Goal: Task Accomplishment & Management: Use online tool/utility

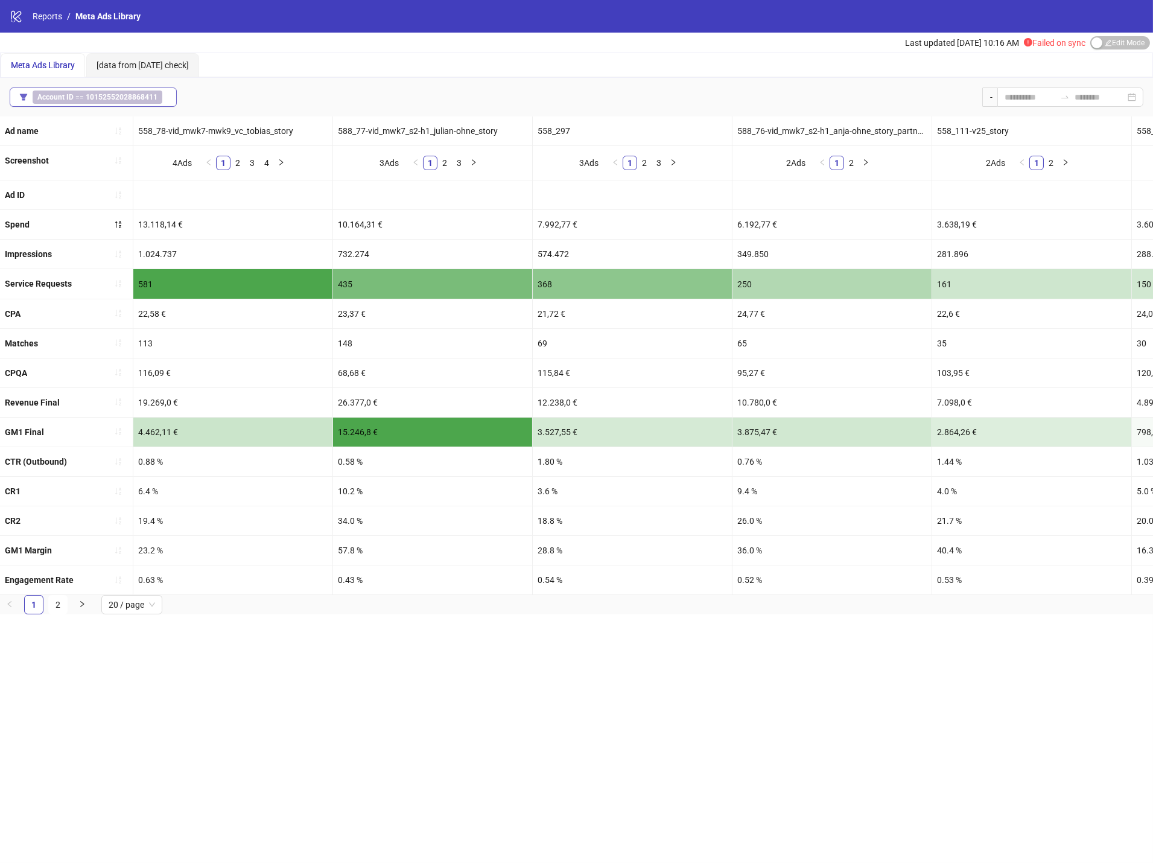
click at [111, 89] on button "Account ID == 10152552028868411" at bounding box center [93, 96] width 167 height 19
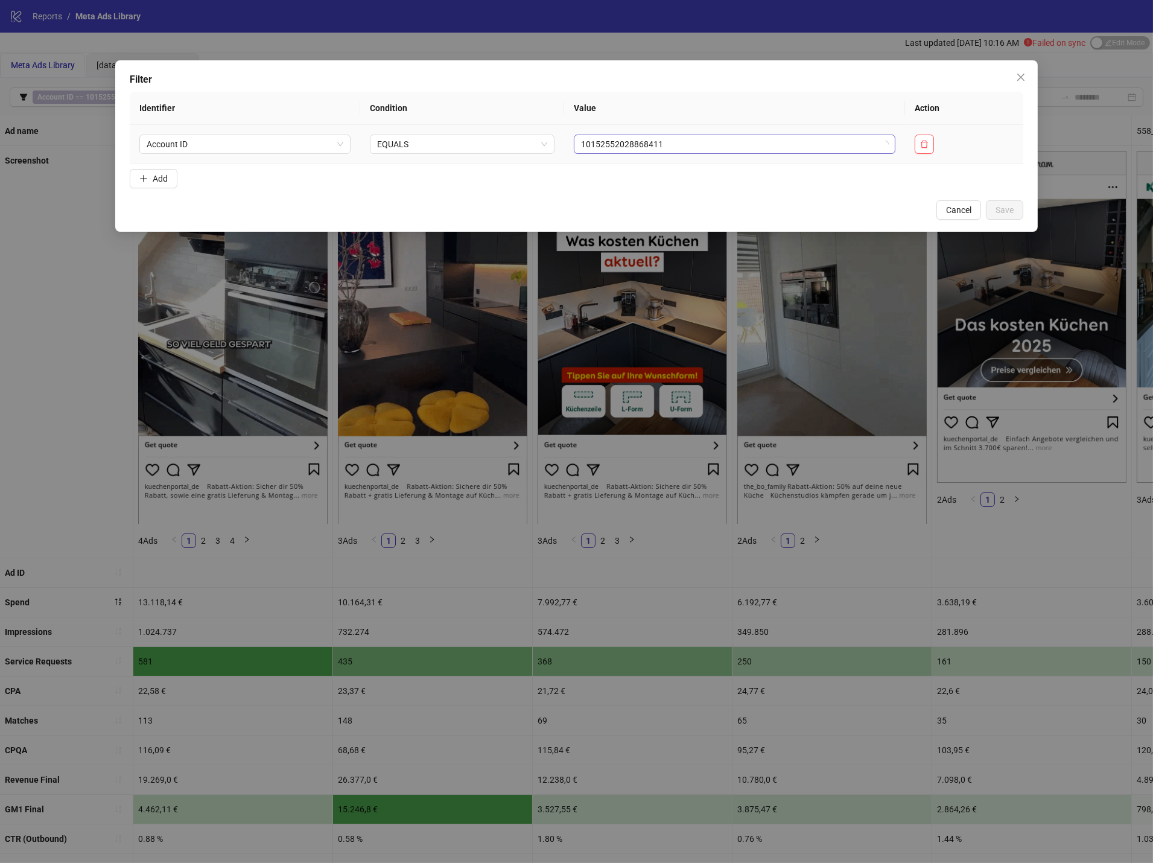
click at [781, 153] on span "10152552028868411" at bounding box center [734, 144] width 306 height 18
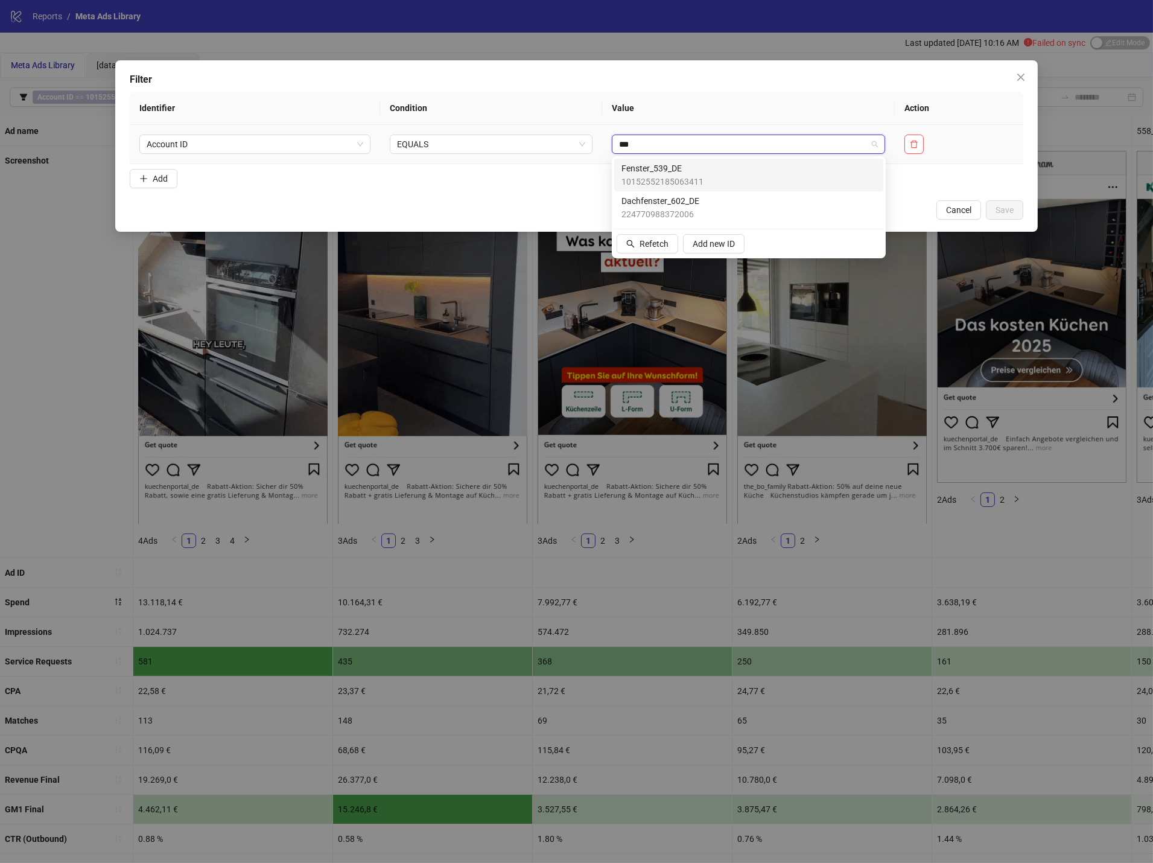
type input "****"
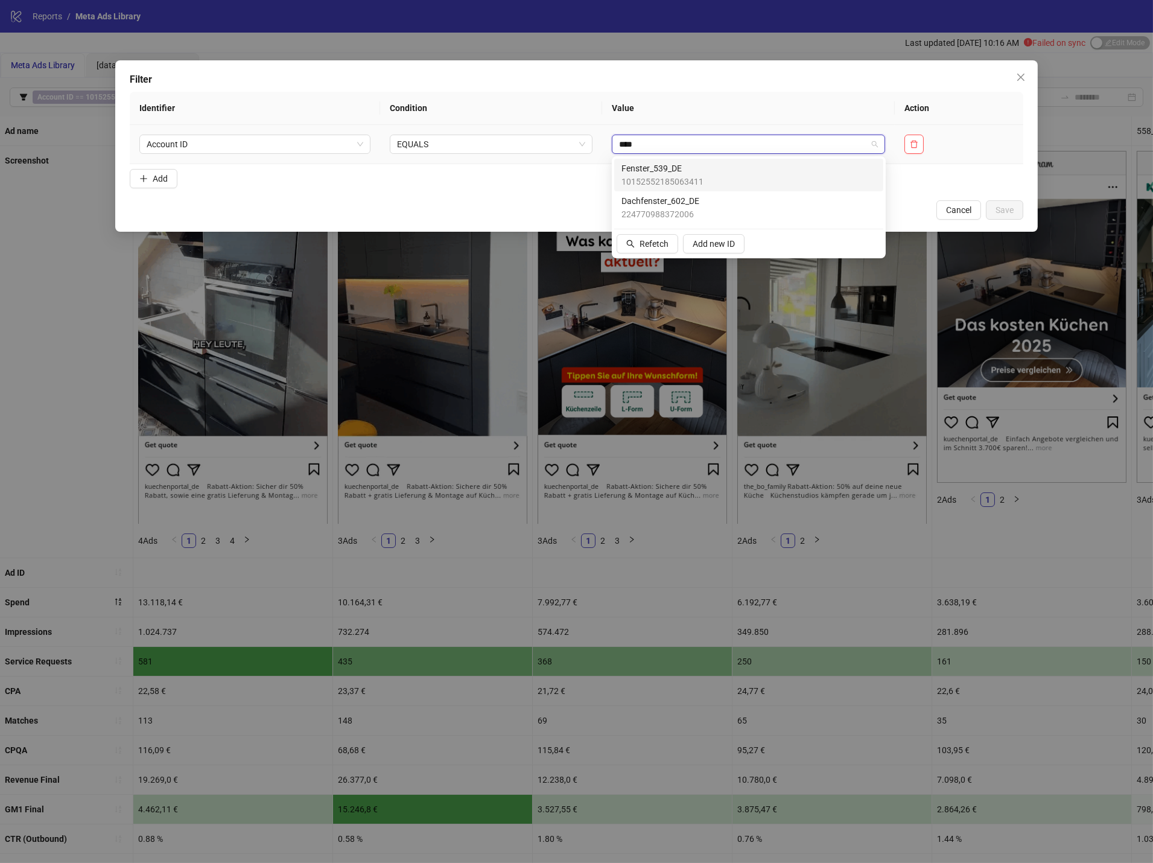
click at [700, 162] on span "Fenster_539_DE" at bounding box center [662, 168] width 82 height 13
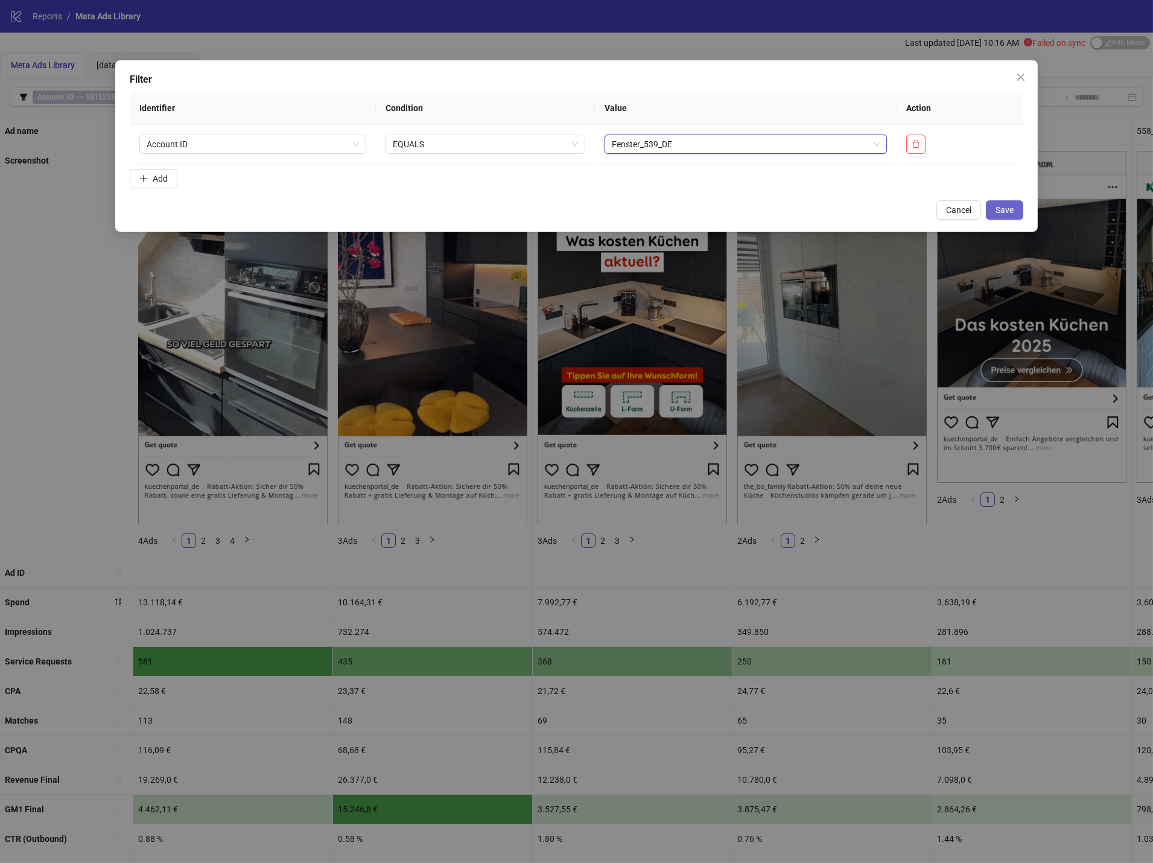
click at [1008, 211] on span "Save" at bounding box center [1005, 210] width 18 height 10
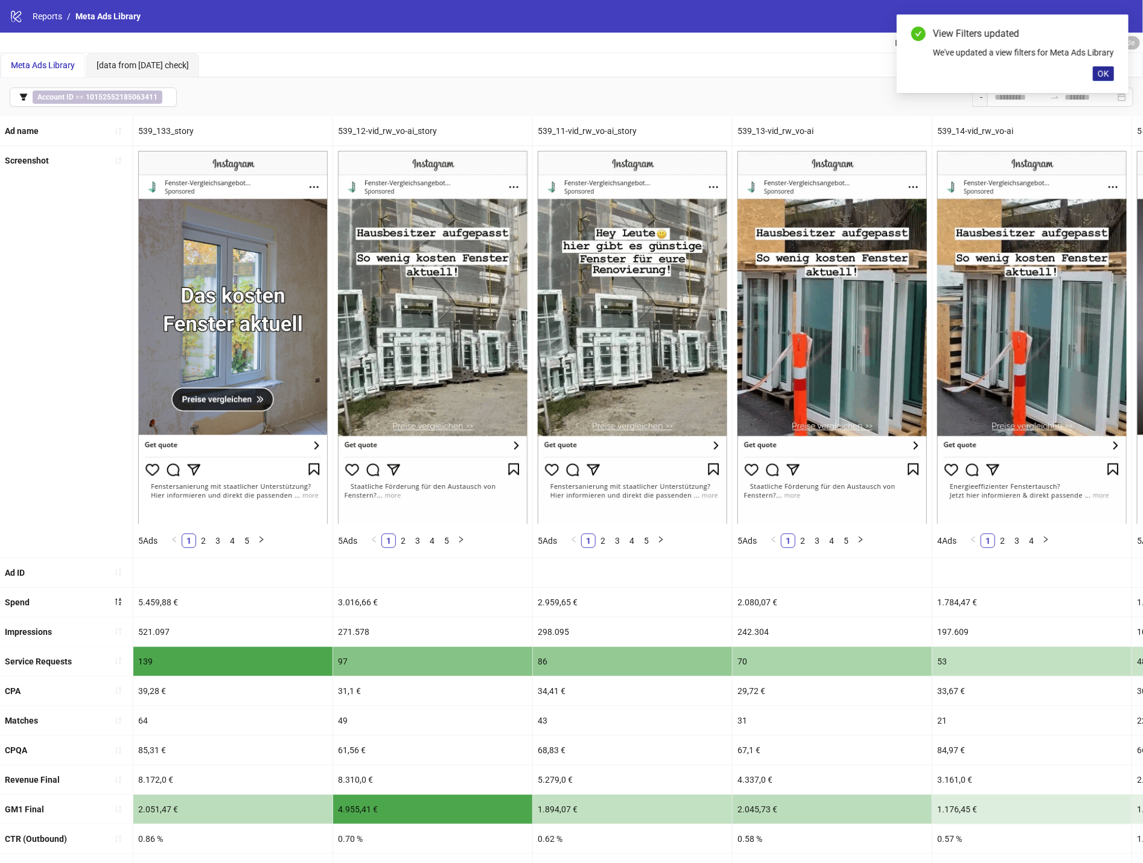
click at [1102, 78] on span "OK" at bounding box center [1102, 74] width 11 height 10
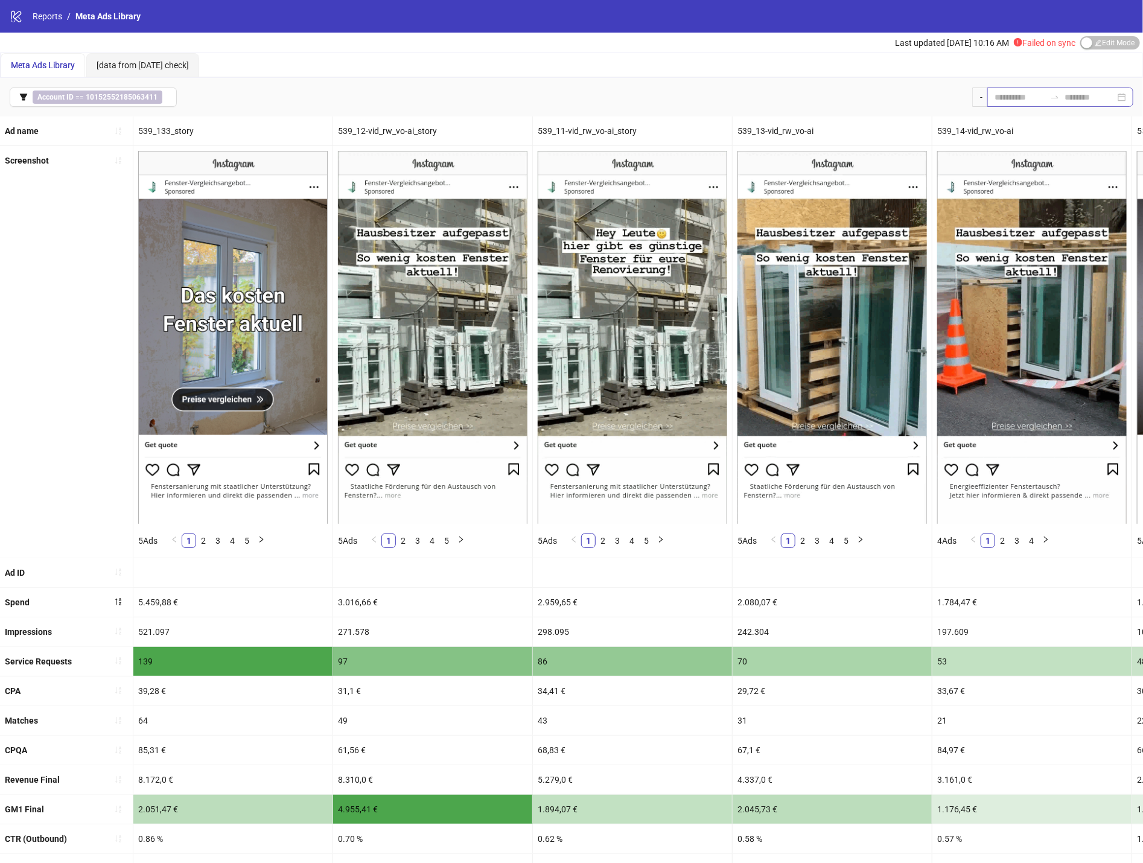
click at [1050, 97] on icon "swap-right" at bounding box center [1055, 97] width 10 height 10
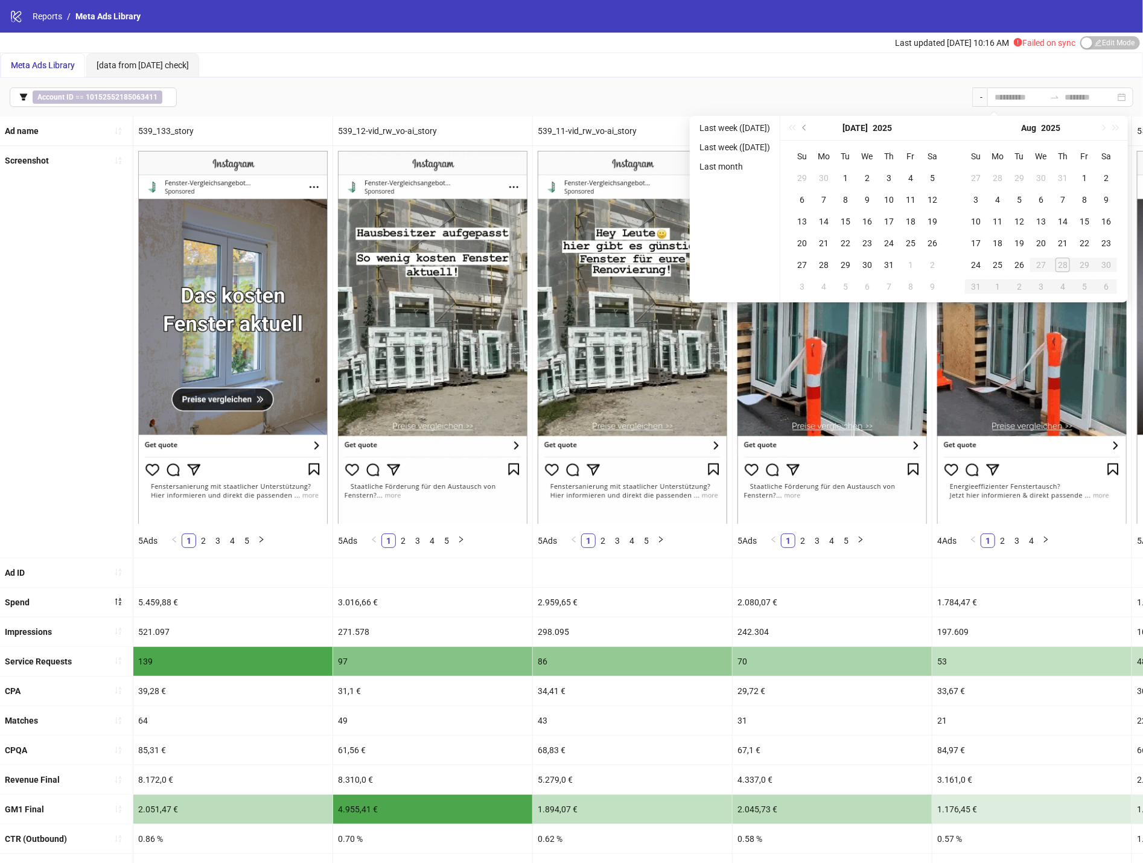
click at [785, 84] on div "Account ID == 10152552185063411 -" at bounding box center [571, 97] width 1143 height 39
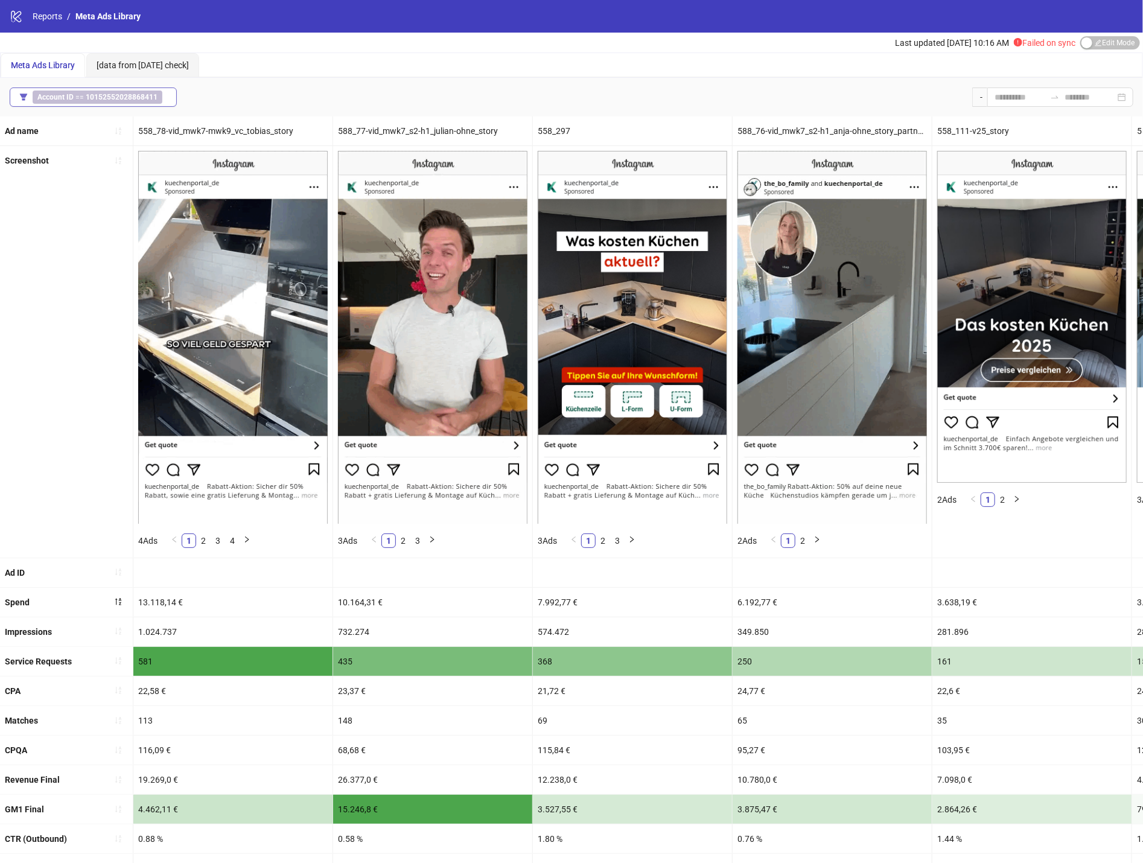
click at [122, 93] on b "10152552028868411" at bounding box center [122, 97] width 72 height 8
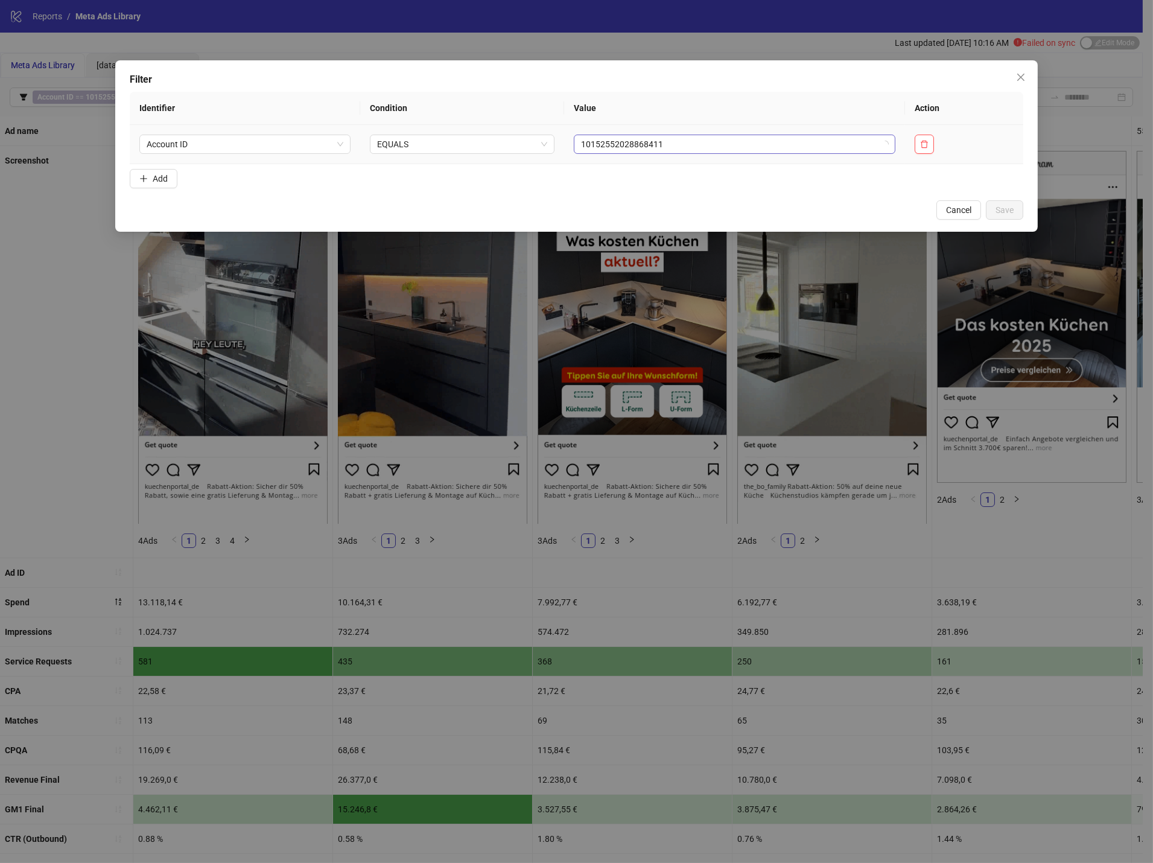
click at [758, 147] on span "10152552028868411" at bounding box center [734, 144] width 306 height 18
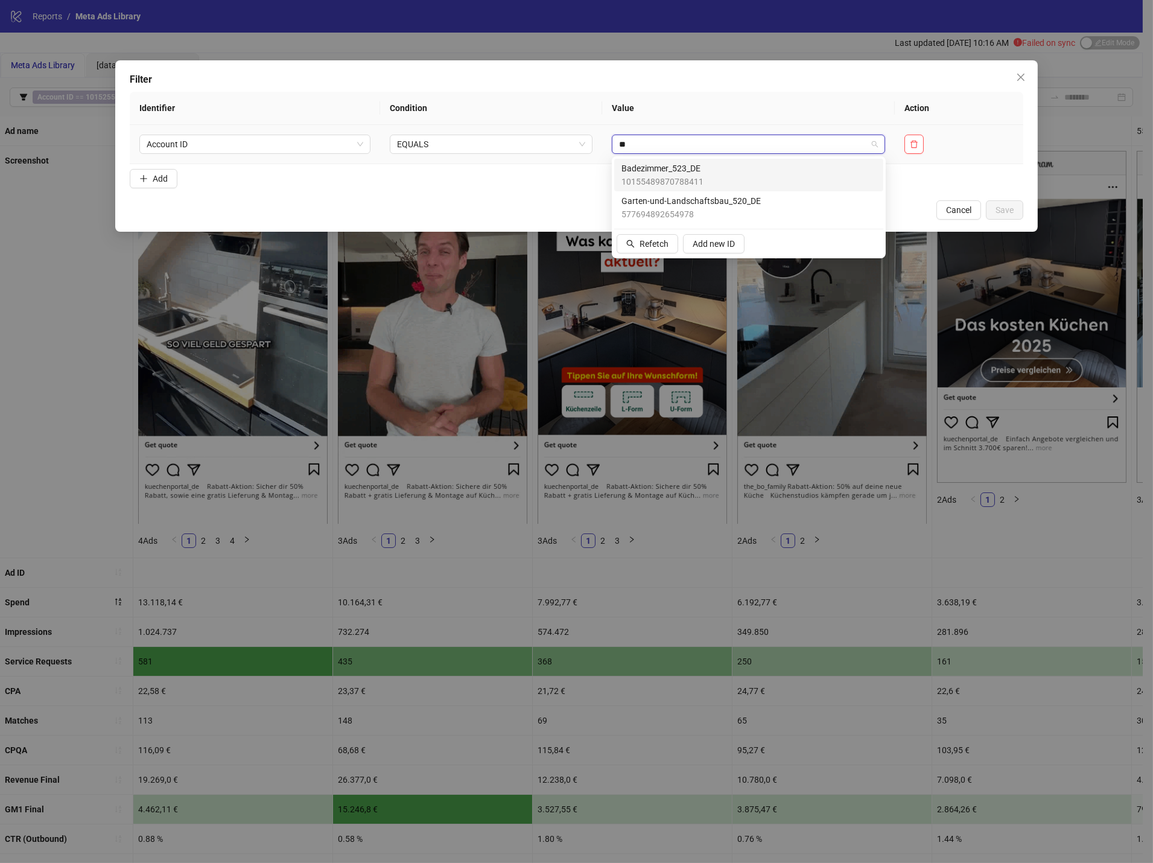
type input "***"
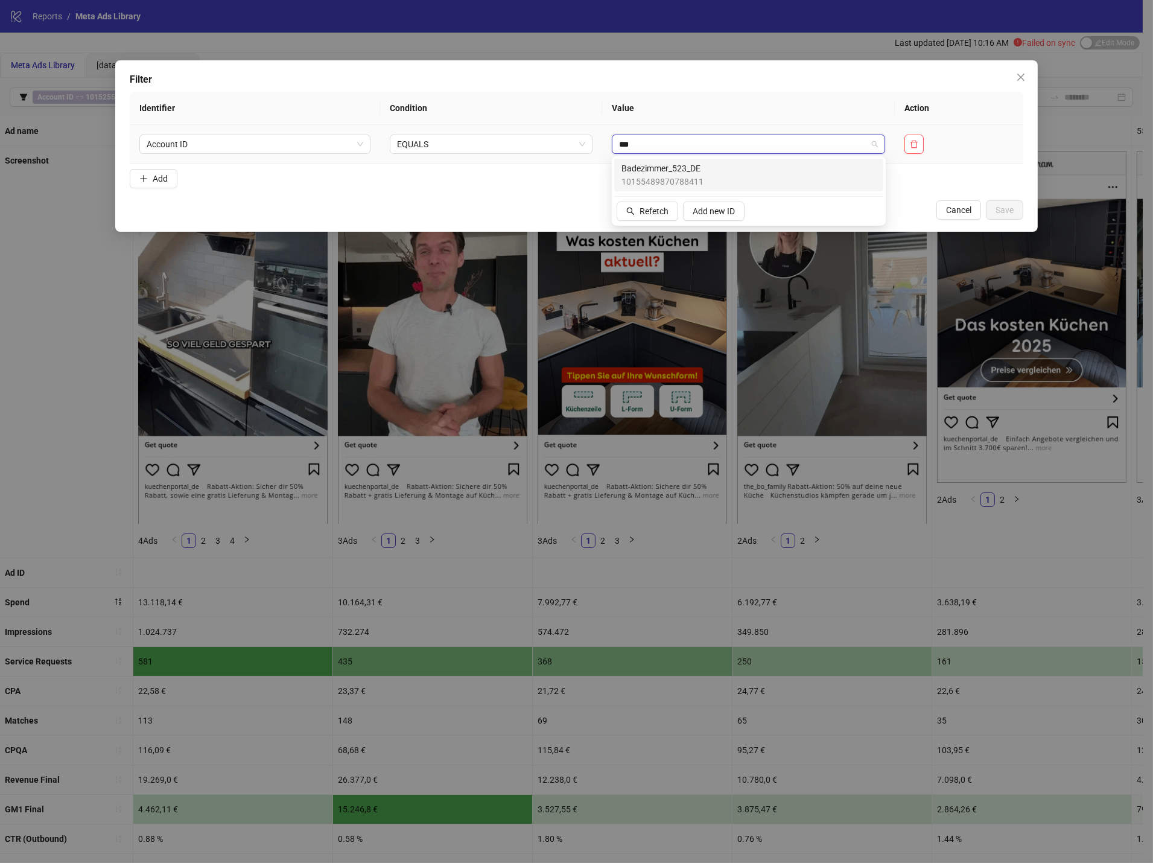
click at [758, 160] on div "Badezimmer_523_DE 10155489870788411" at bounding box center [748, 175] width 269 height 33
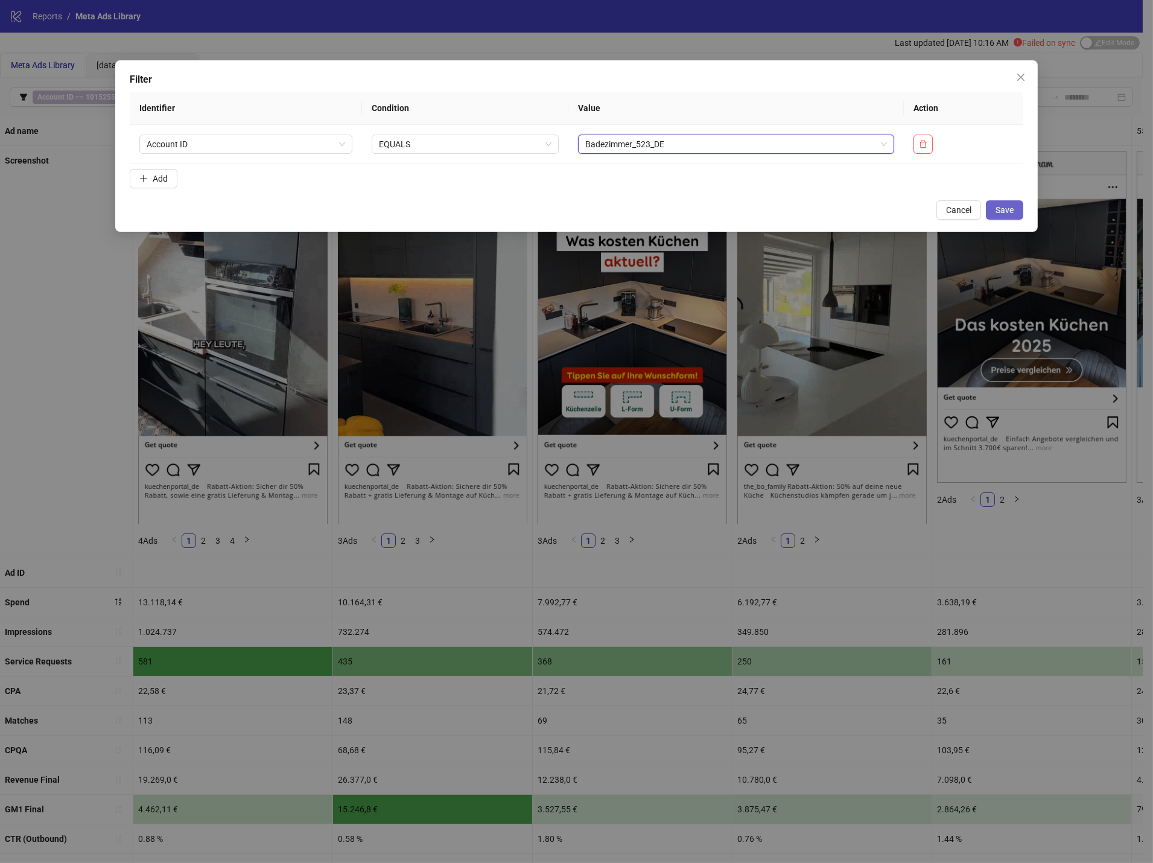
click at [1011, 213] on span "Save" at bounding box center [1005, 210] width 18 height 10
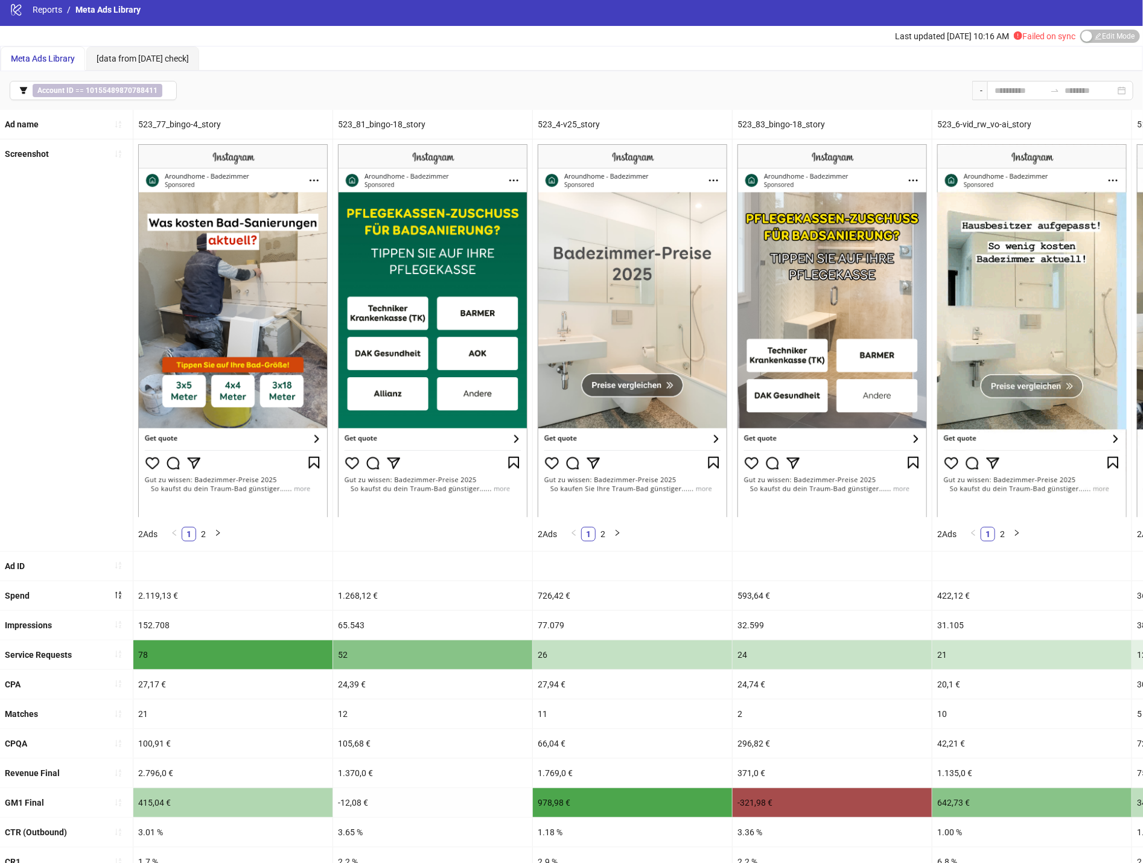
scroll to position [74, 0]
